Goal: Entertainment & Leisure: Consume media (video, audio)

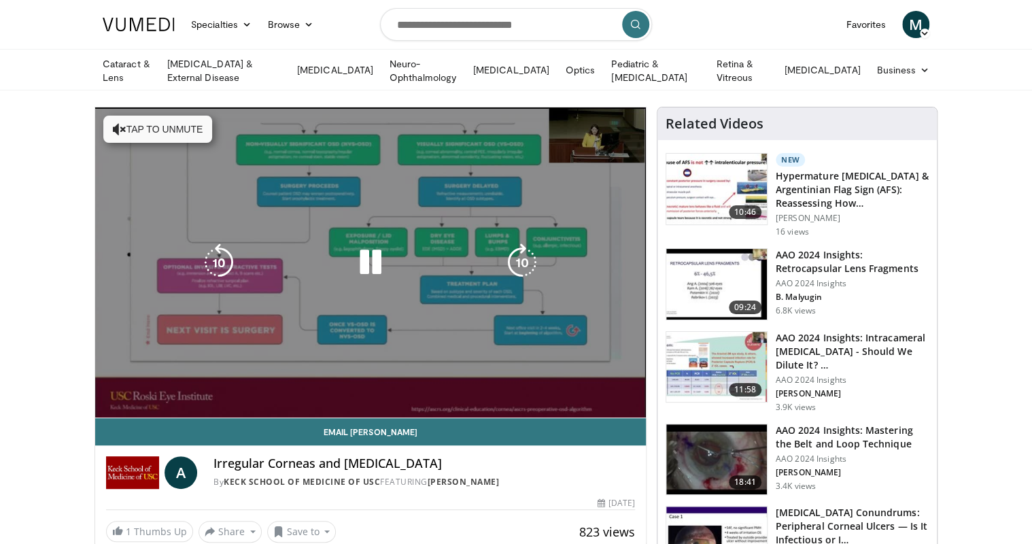
click at [177, 122] on button "Tap to unmute" at bounding box center [157, 129] width 109 height 27
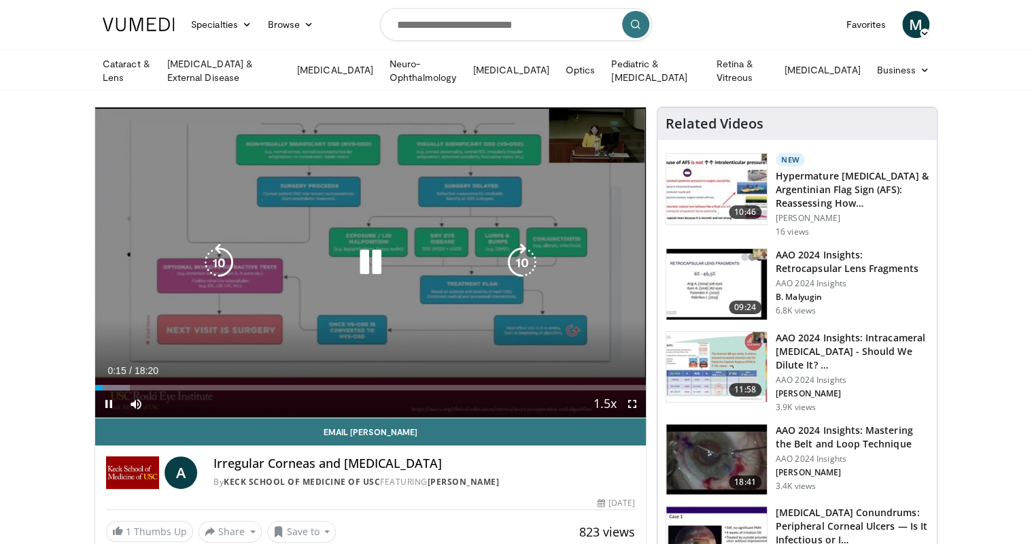
click at [521, 259] on icon "Video Player" at bounding box center [522, 262] width 38 height 38
click at [528, 254] on icon "Video Player" at bounding box center [522, 262] width 38 height 38
click at [513, 258] on icon "Video Player" at bounding box center [522, 262] width 38 height 38
click at [522, 258] on icon "Video Player" at bounding box center [522, 262] width 38 height 38
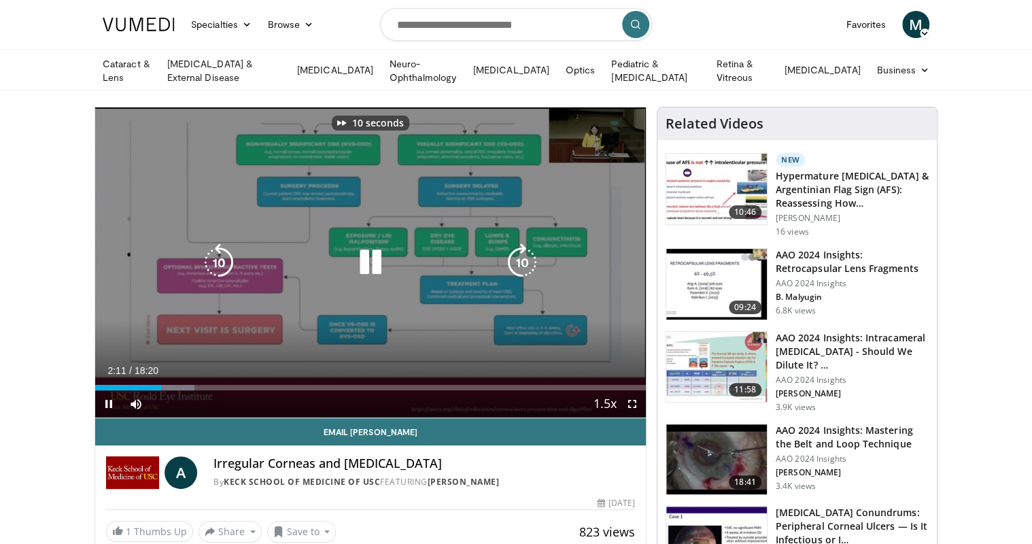
click at [522, 258] on icon "Video Player" at bounding box center [522, 262] width 38 height 38
click at [513, 256] on icon "Video Player" at bounding box center [522, 262] width 38 height 38
click at [528, 256] on icon "Video Player" at bounding box center [522, 262] width 38 height 38
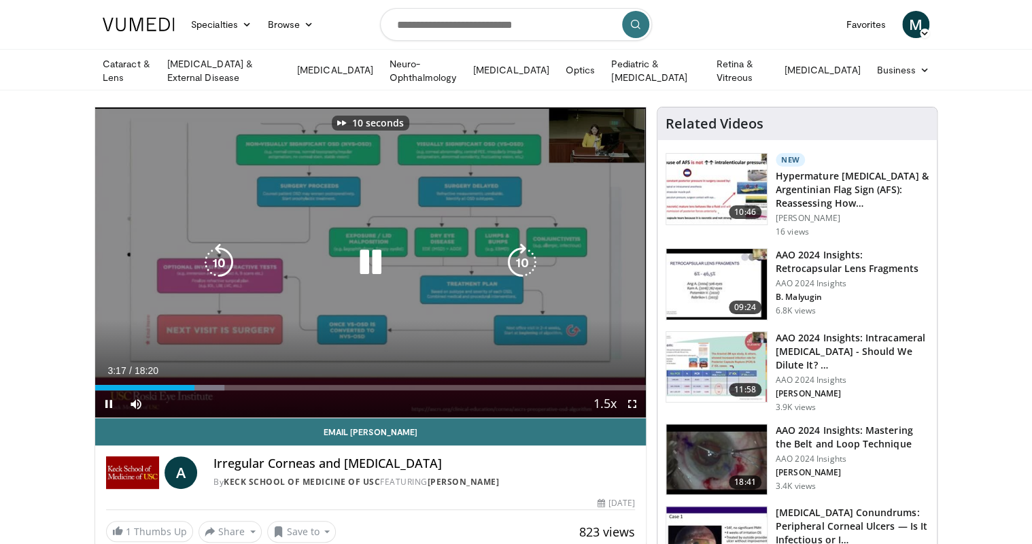
click at [518, 261] on icon "Video Player" at bounding box center [522, 262] width 38 height 38
click at [530, 258] on icon "Video Player" at bounding box center [522, 262] width 38 height 38
click at [526, 258] on icon "Video Player" at bounding box center [522, 262] width 38 height 38
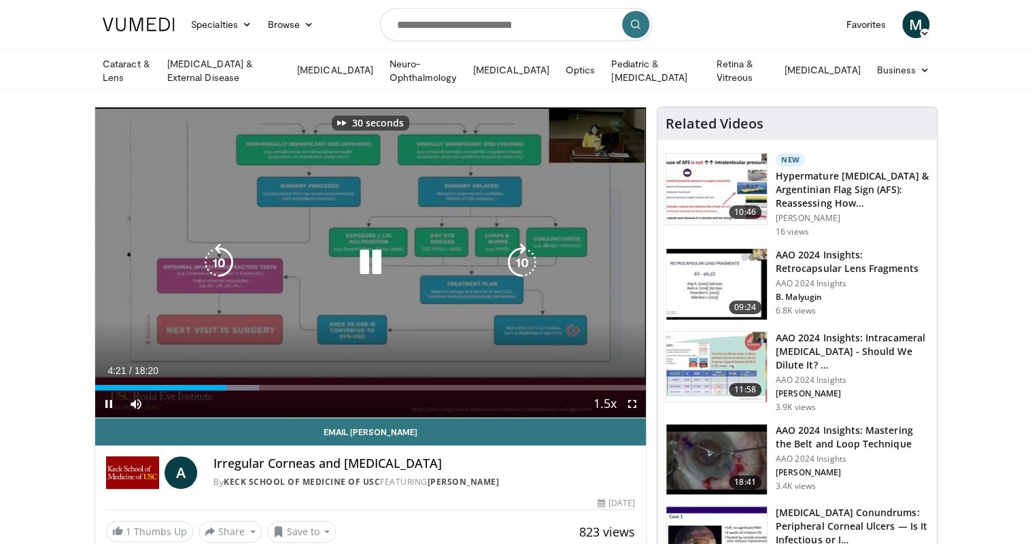
click at [526, 258] on icon "Video Player" at bounding box center [522, 262] width 38 height 38
click at [521, 256] on icon "Video Player" at bounding box center [522, 262] width 38 height 38
click at [519, 257] on icon "Video Player" at bounding box center [522, 262] width 38 height 38
click at [531, 264] on icon "Video Player" at bounding box center [522, 262] width 38 height 38
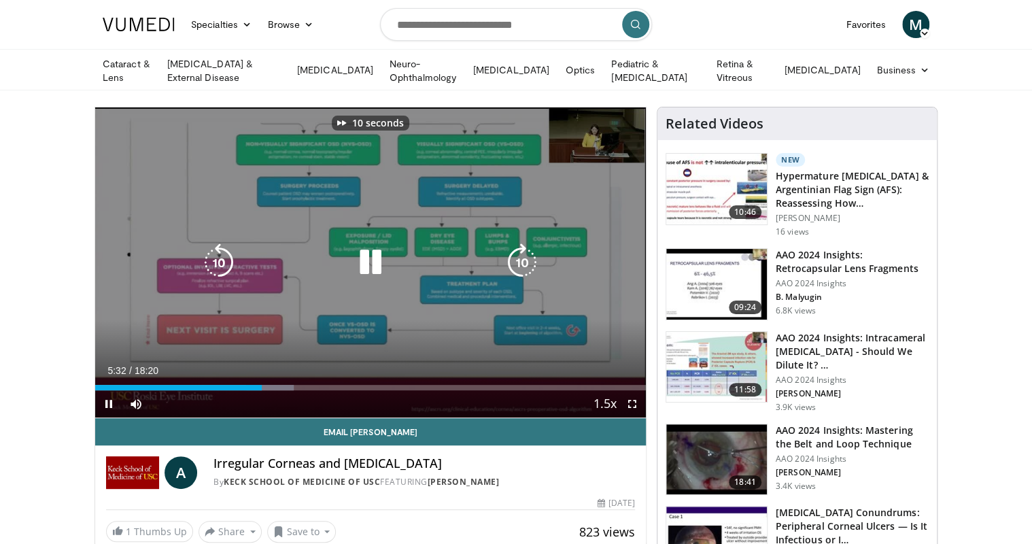
click at [528, 261] on icon "Video Player" at bounding box center [522, 262] width 38 height 38
click at [515, 262] on icon "Video Player" at bounding box center [522, 262] width 38 height 38
click at [514, 262] on icon "Video Player" at bounding box center [522, 262] width 38 height 38
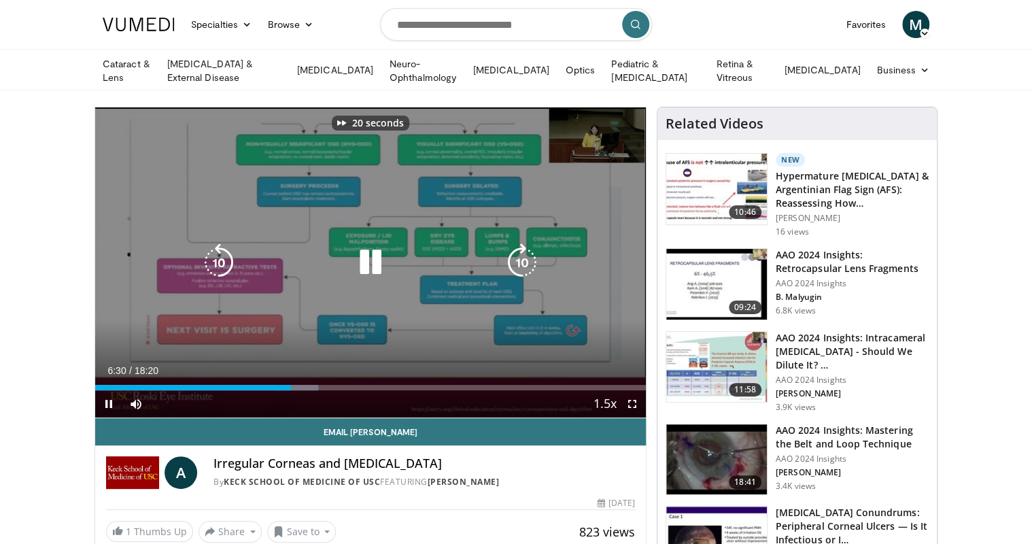
click at [514, 262] on icon "Video Player" at bounding box center [522, 262] width 38 height 38
click at [527, 256] on icon "Video Player" at bounding box center [522, 262] width 38 height 38
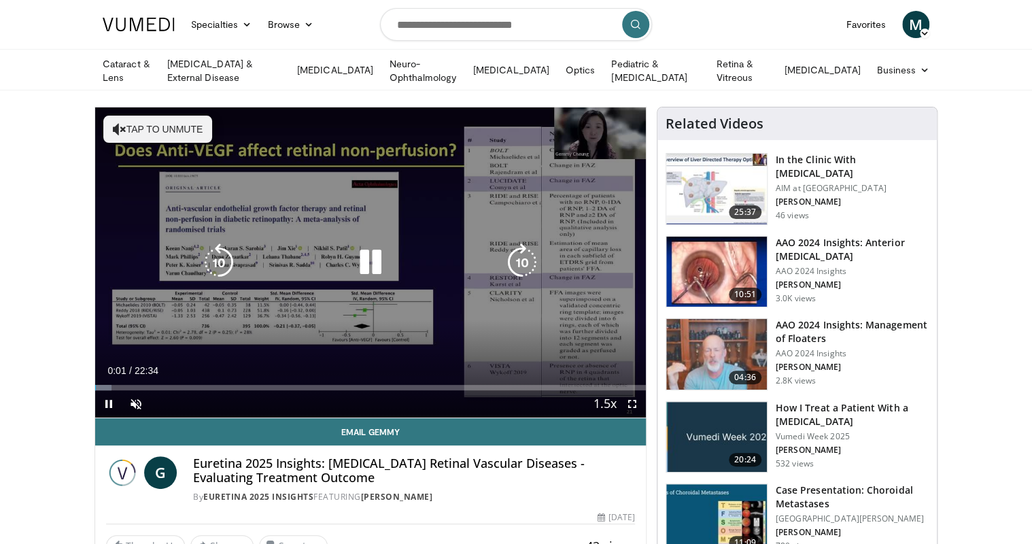
click at [184, 125] on button "Tap to unmute" at bounding box center [157, 129] width 109 height 27
click at [522, 251] on icon "Video Player" at bounding box center [522, 262] width 38 height 38
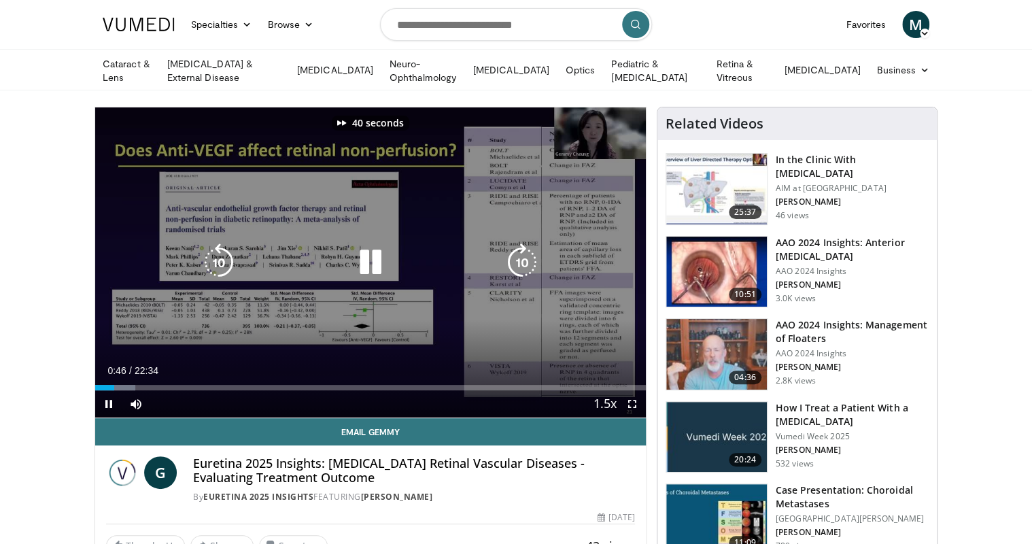
click at [522, 251] on icon "Video Player" at bounding box center [522, 262] width 38 height 38
click at [520, 251] on icon "Video Player" at bounding box center [522, 262] width 38 height 38
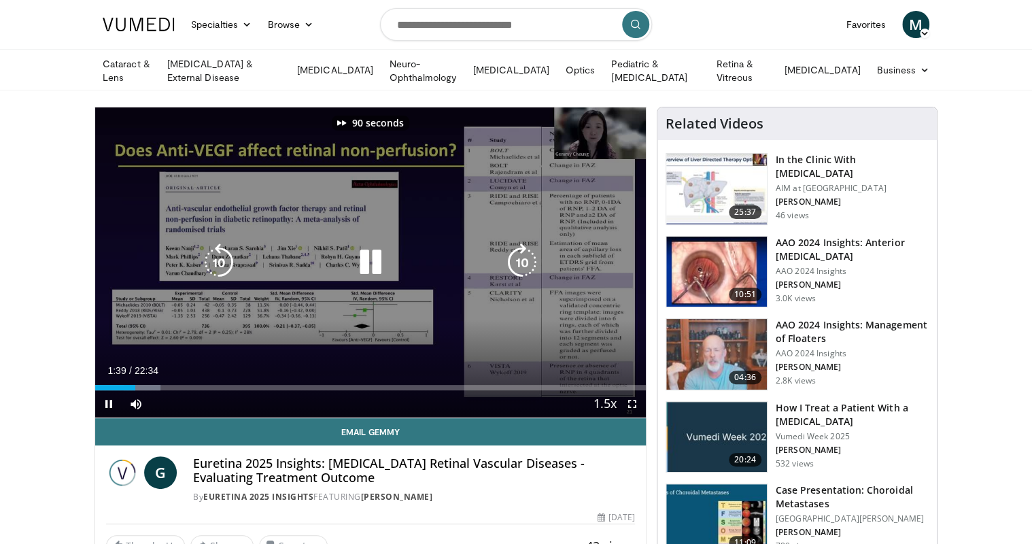
click at [519, 251] on icon "Video Player" at bounding box center [522, 262] width 38 height 38
click at [519, 249] on icon "Video Player" at bounding box center [522, 262] width 38 height 38
drag, startPoint x: 525, startPoint y: 264, endPoint x: 526, endPoint y: 257, distance: 6.9
click at [526, 260] on icon "Video Player" at bounding box center [522, 262] width 38 height 38
click at [526, 259] on icon "Video Player" at bounding box center [522, 262] width 38 height 38
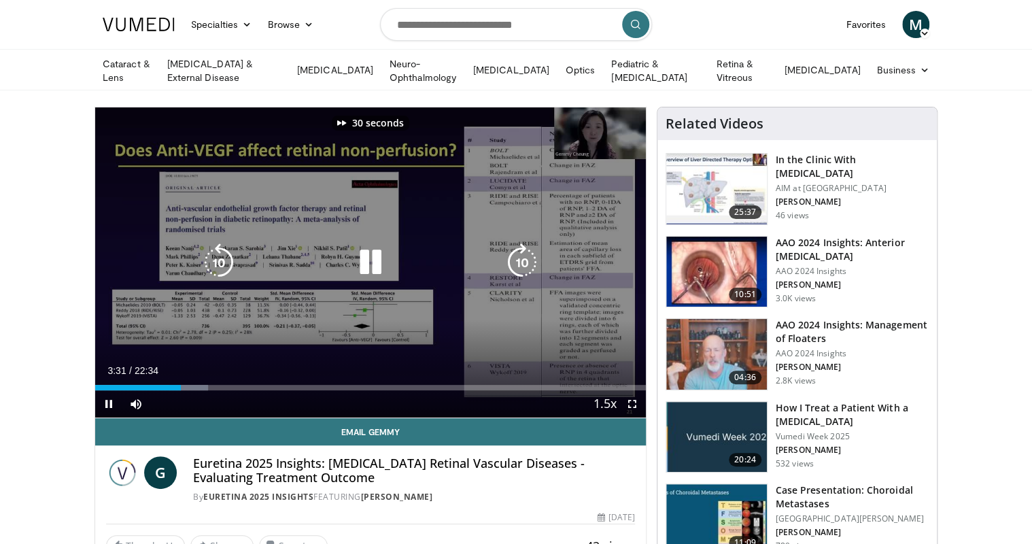
click at [526, 259] on icon "Video Player" at bounding box center [522, 262] width 38 height 38
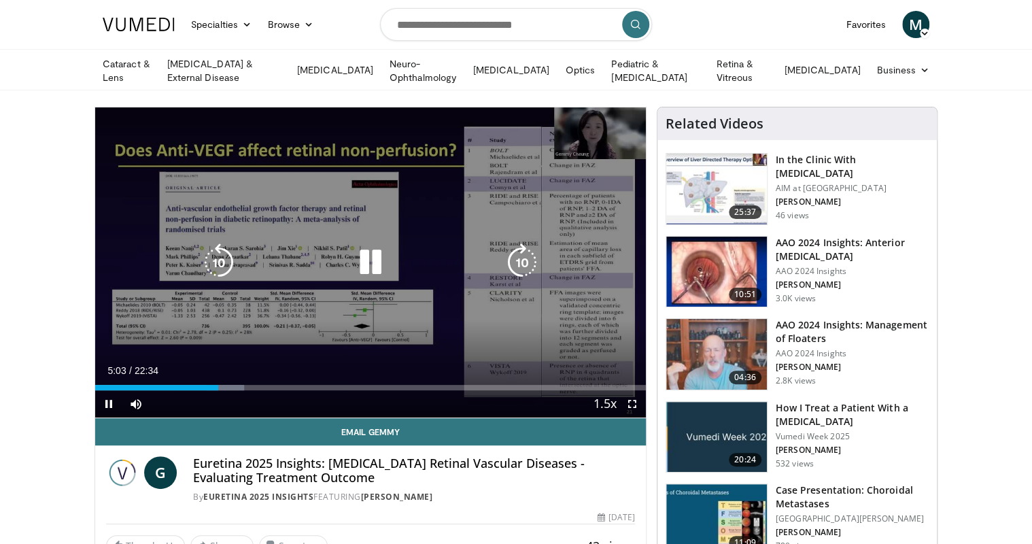
click at [525, 259] on icon "Video Player" at bounding box center [522, 262] width 38 height 38
click at [525, 258] on icon "Video Player" at bounding box center [522, 262] width 38 height 38
click at [364, 256] on icon "Video Player" at bounding box center [370, 262] width 38 height 38
